Goal: Task Accomplishment & Management: Manage account settings

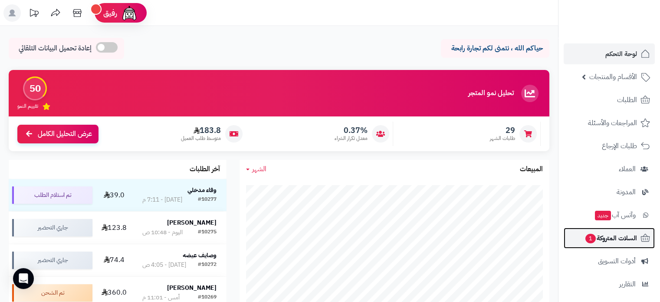
click at [599, 239] on span "السلات المتروكة 1" at bounding box center [611, 238] width 53 height 12
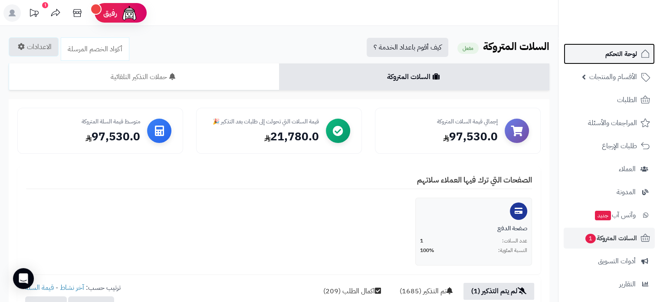
click at [623, 58] on span "لوحة التحكم" at bounding box center [621, 54] width 32 height 12
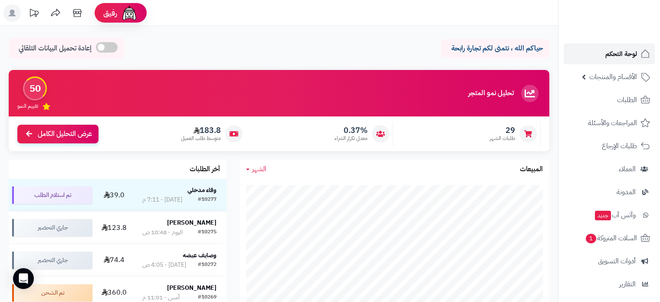
click at [634, 52] on span "لوحة التحكم" at bounding box center [621, 54] width 32 height 12
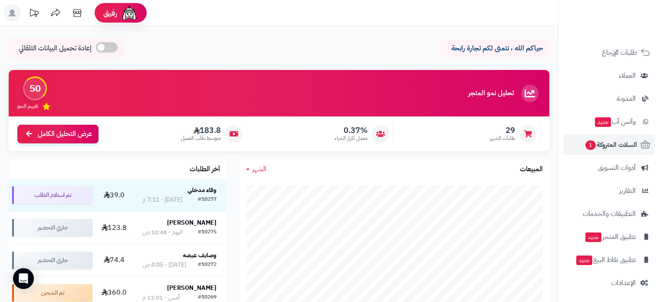
scroll to position [95, 0]
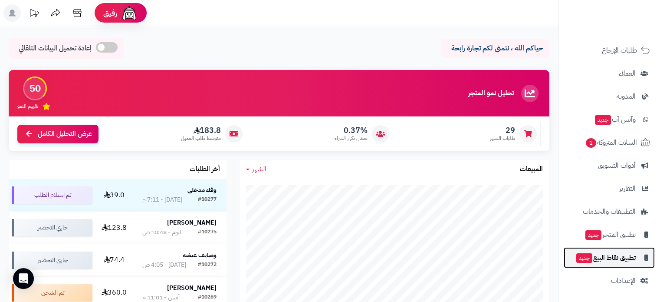
click at [619, 255] on span "تطبيق نقاط البيع جديد" at bounding box center [606, 257] width 60 height 12
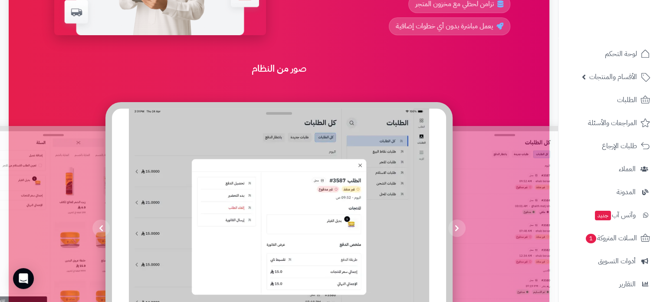
scroll to position [347, 0]
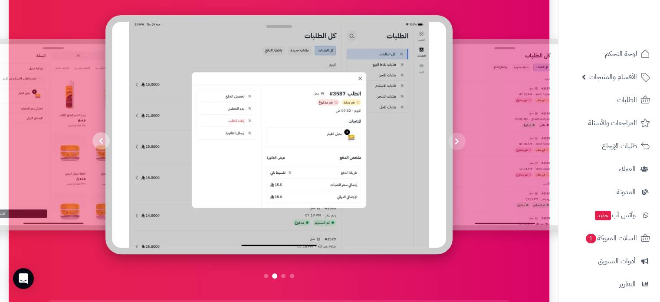
click at [98, 138] on button "button" at bounding box center [100, 140] width 17 height 17
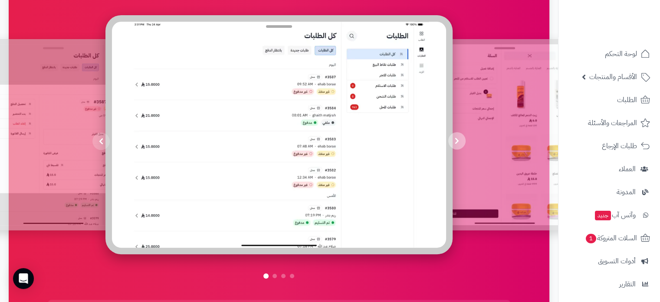
click at [458, 138] on icon "button" at bounding box center [457, 140] width 4 height 7
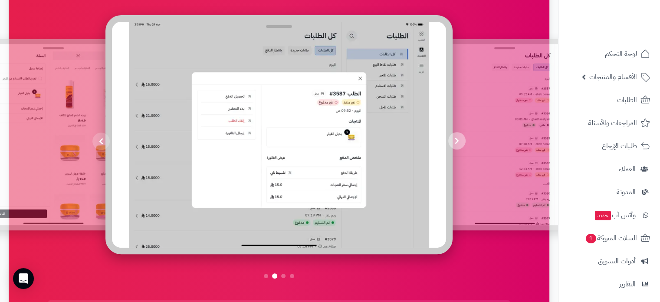
click at [458, 138] on icon "button" at bounding box center [457, 140] width 4 height 7
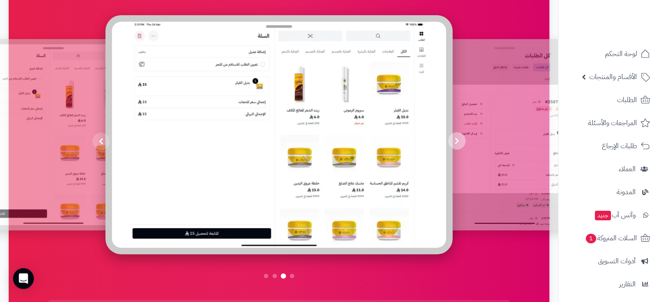
click at [458, 138] on icon "button" at bounding box center [457, 140] width 4 height 7
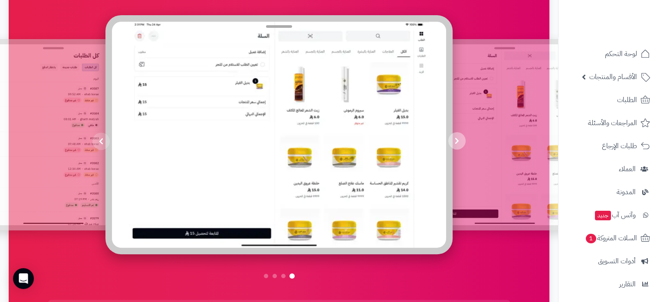
click at [458, 138] on icon "button" at bounding box center [457, 140] width 4 height 7
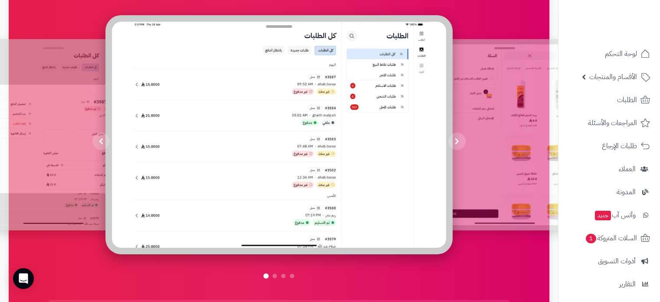
click at [500, 23] on div "صور من النظام" at bounding box center [279, 132] width 463 height 310
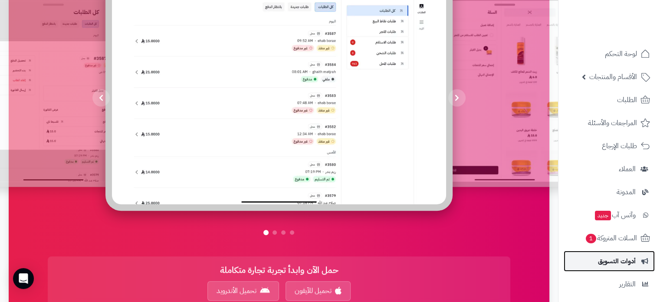
click at [617, 256] on span "أدوات التسويق" at bounding box center [617, 261] width 38 height 12
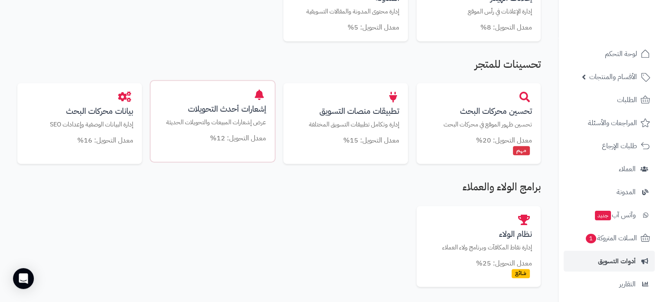
scroll to position [477, 0]
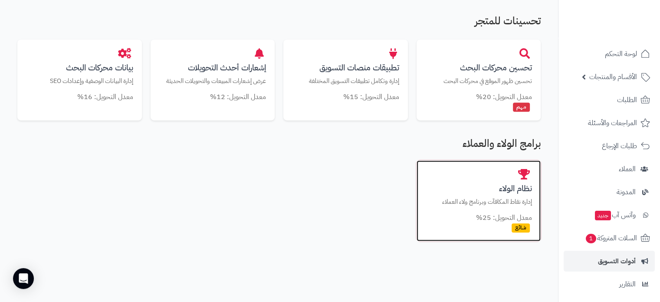
click at [524, 198] on p "إدارة نقاط المكافآت وبرنامج ولاء العملاء" at bounding box center [478, 201] width 107 height 9
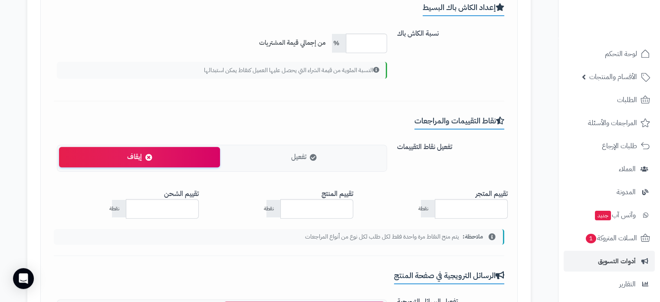
scroll to position [434, 0]
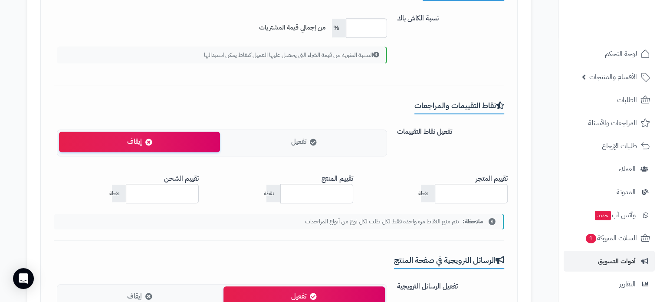
click at [304, 145] on span "تفعيل" at bounding box center [298, 142] width 15 height 10
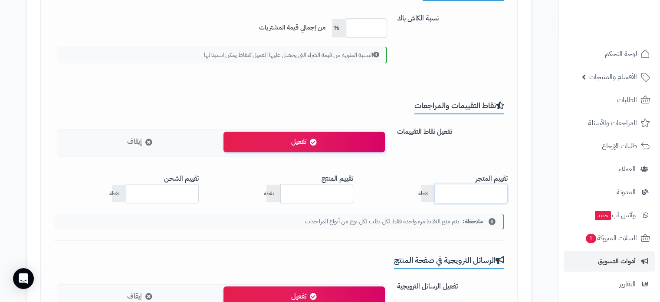
click at [442, 191] on input "*" at bounding box center [471, 194] width 73 height 20
type input "*"
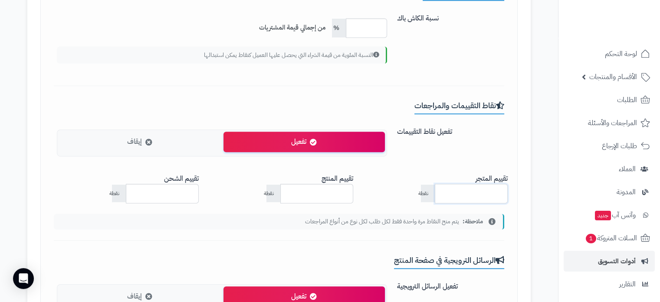
click at [442, 191] on input "*" at bounding box center [471, 194] width 73 height 20
click at [289, 191] on input "*" at bounding box center [316, 194] width 73 height 20
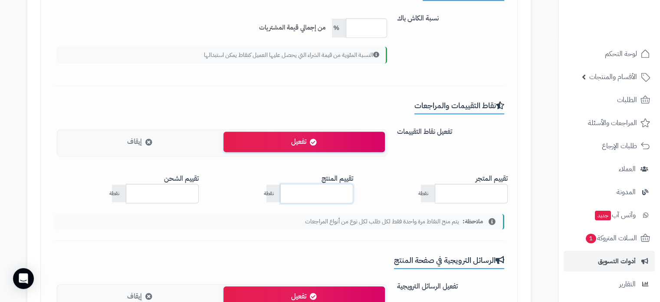
click at [289, 191] on input "*" at bounding box center [316, 194] width 73 height 20
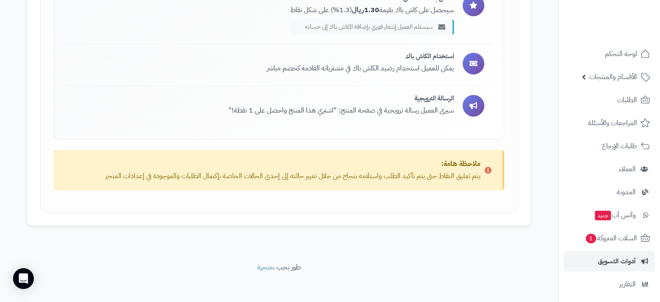
scroll to position [1359, 0]
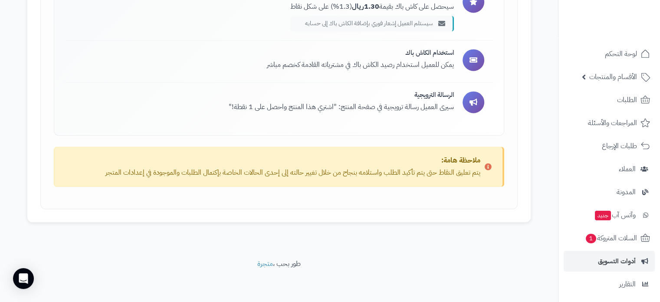
type input "*"
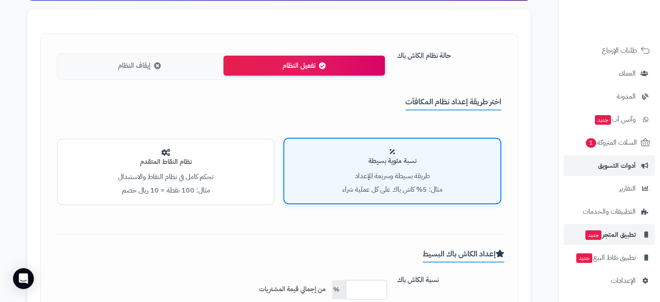
scroll to position [174, 0]
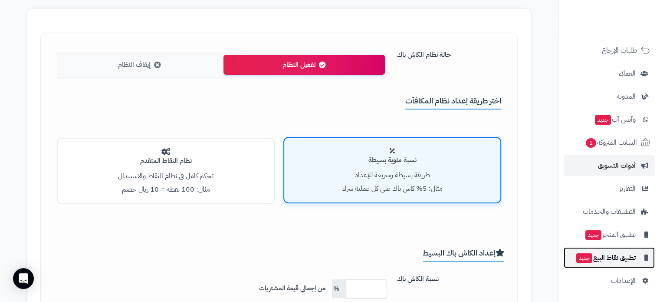
click at [625, 254] on span "تطبيق نقاط البيع جديد" at bounding box center [606, 257] width 60 height 12
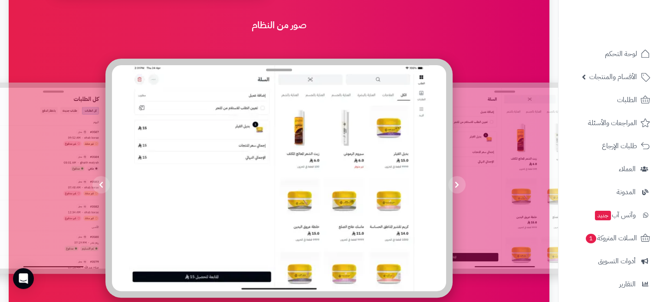
scroll to position [347, 0]
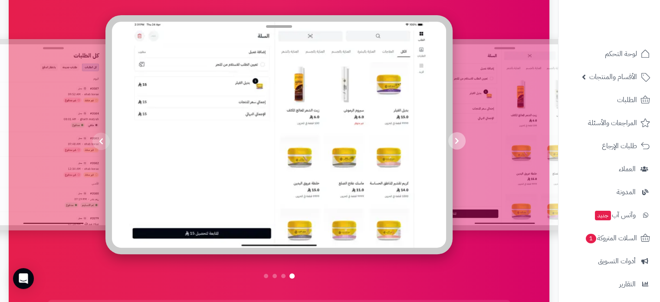
click at [458, 140] on icon "button" at bounding box center [457, 140] width 4 height 7
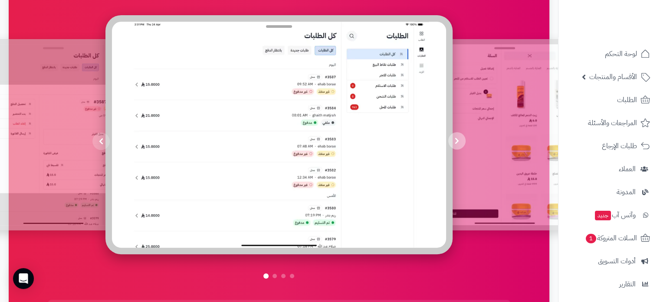
click at [458, 140] on icon "button" at bounding box center [457, 140] width 4 height 7
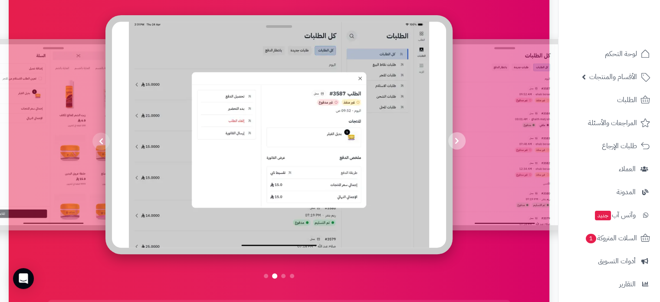
click at [458, 140] on icon "button" at bounding box center [457, 140] width 4 height 7
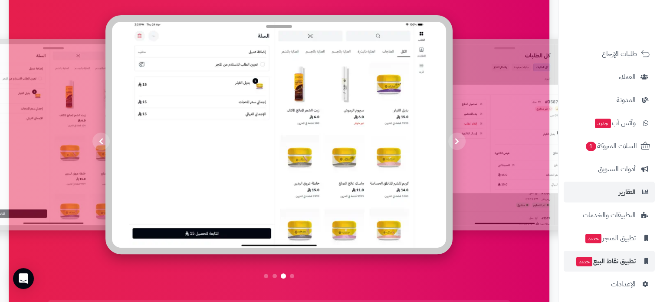
scroll to position [95, 0]
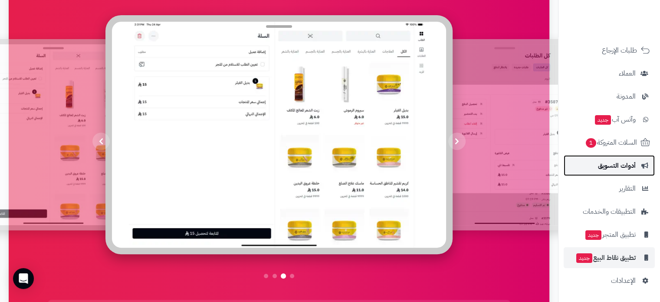
click at [626, 164] on span "أدوات التسويق" at bounding box center [617, 165] width 38 height 12
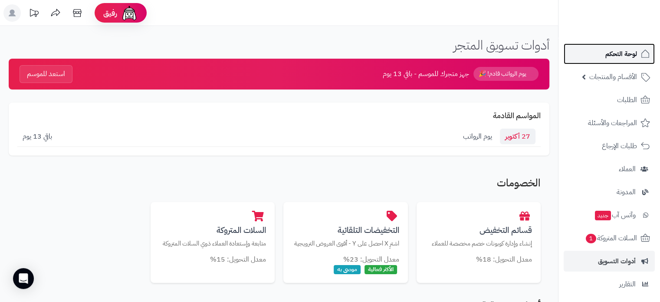
click at [613, 52] on span "لوحة التحكم" at bounding box center [621, 54] width 32 height 12
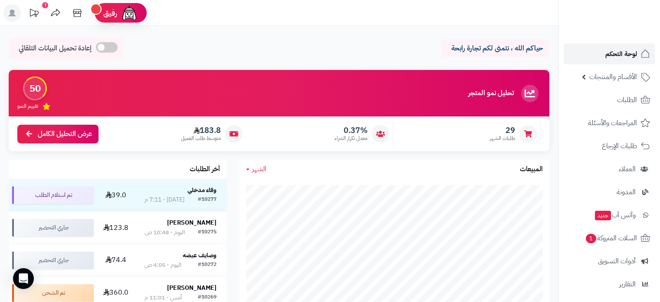
click at [625, 56] on span "لوحة التحكم" at bounding box center [621, 54] width 32 height 12
